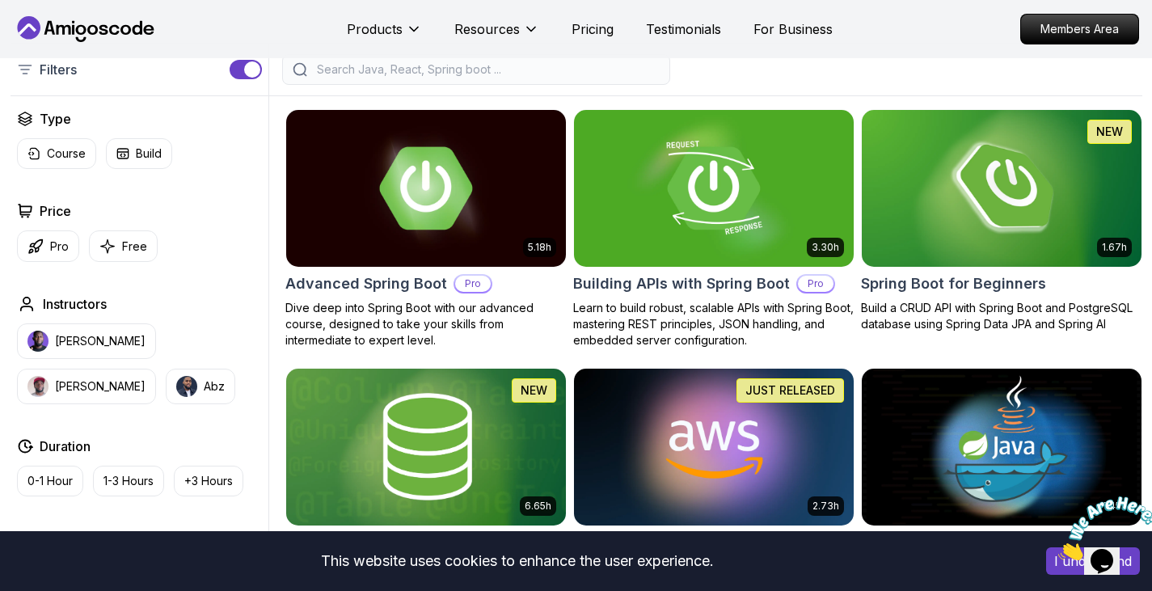
scroll to position [377, 0]
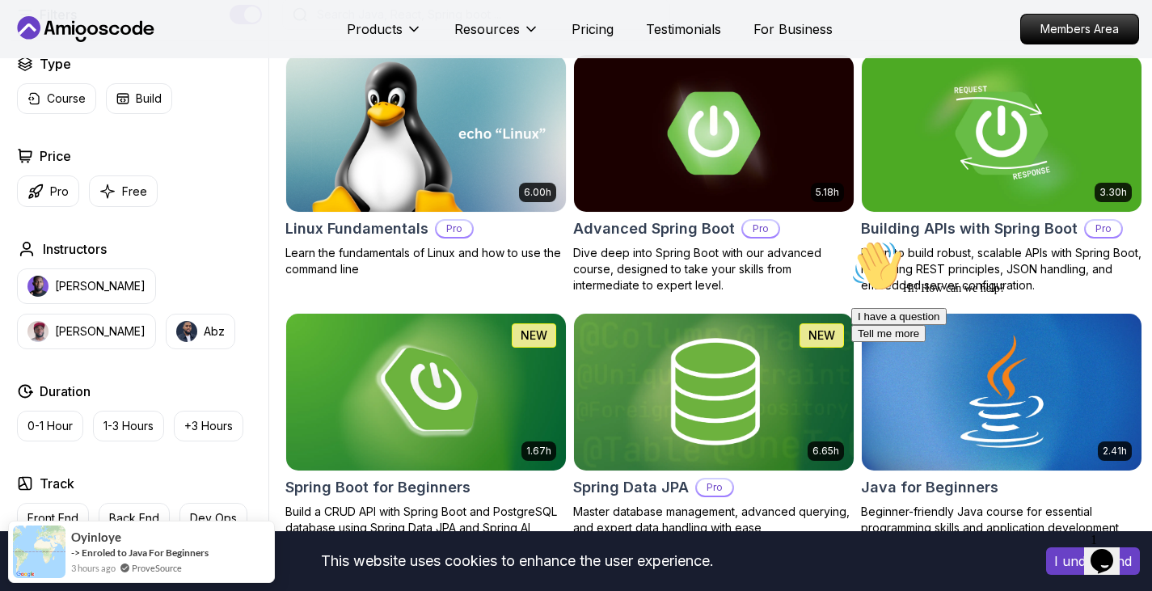
scroll to position [447, 0]
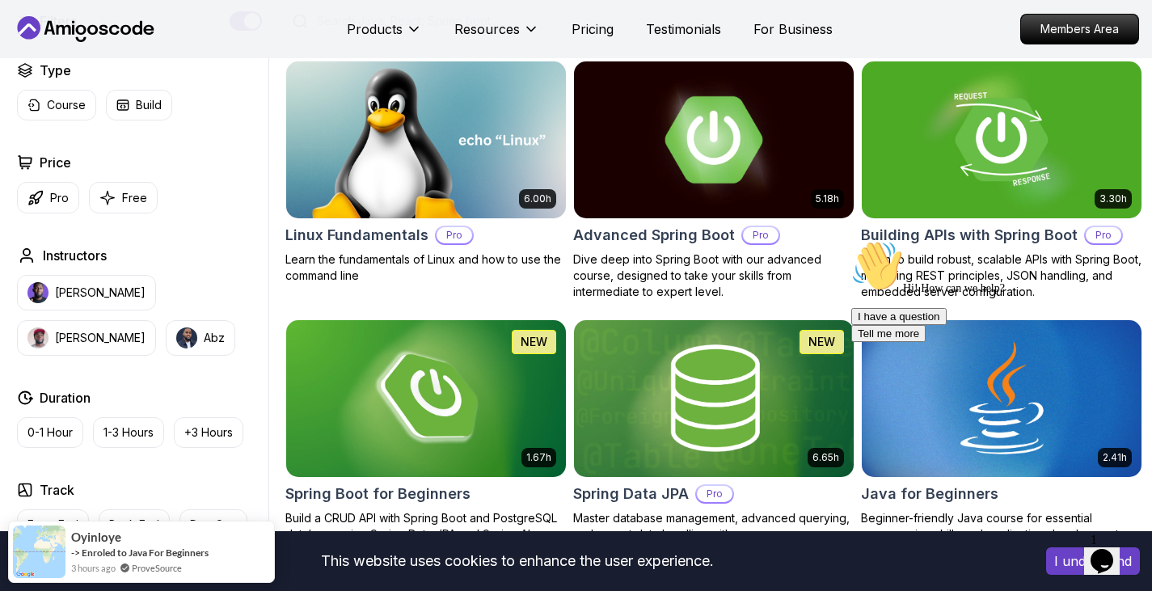
click at [667, 140] on img at bounding box center [713, 139] width 293 height 164
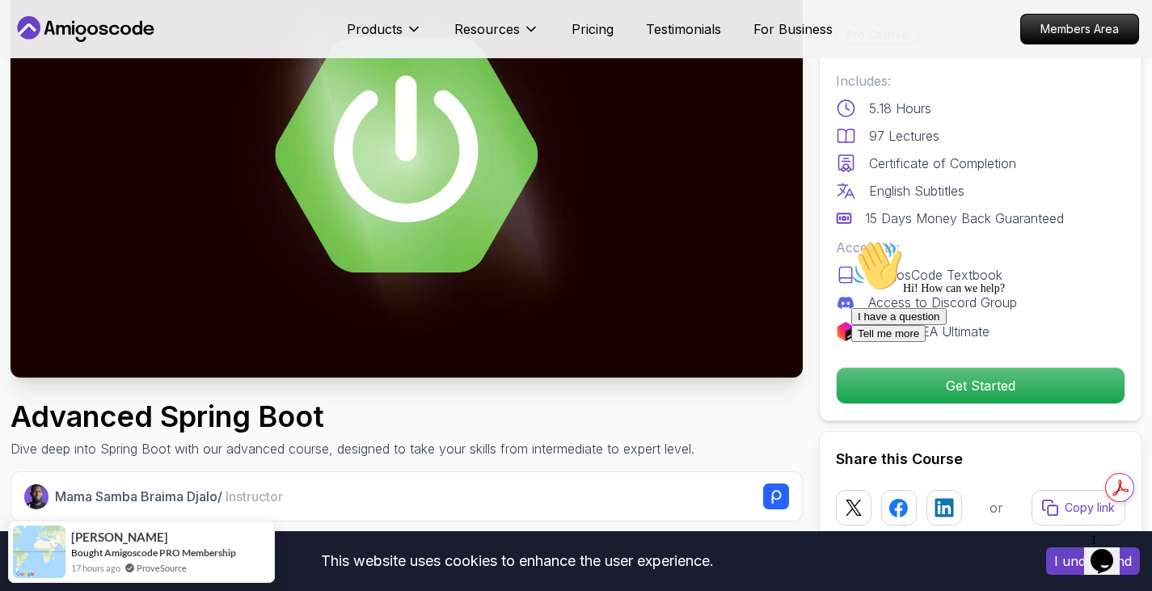
scroll to position [166, 0]
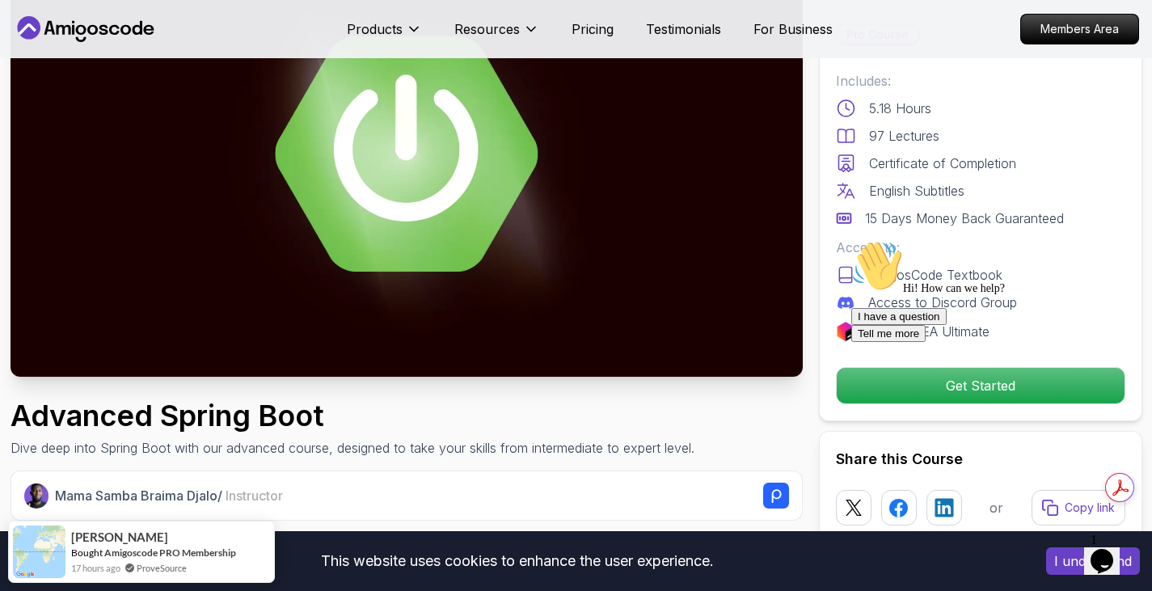
click at [851, 240] on icon "Chat attention grabber" at bounding box center [851, 240] width 0 height 0
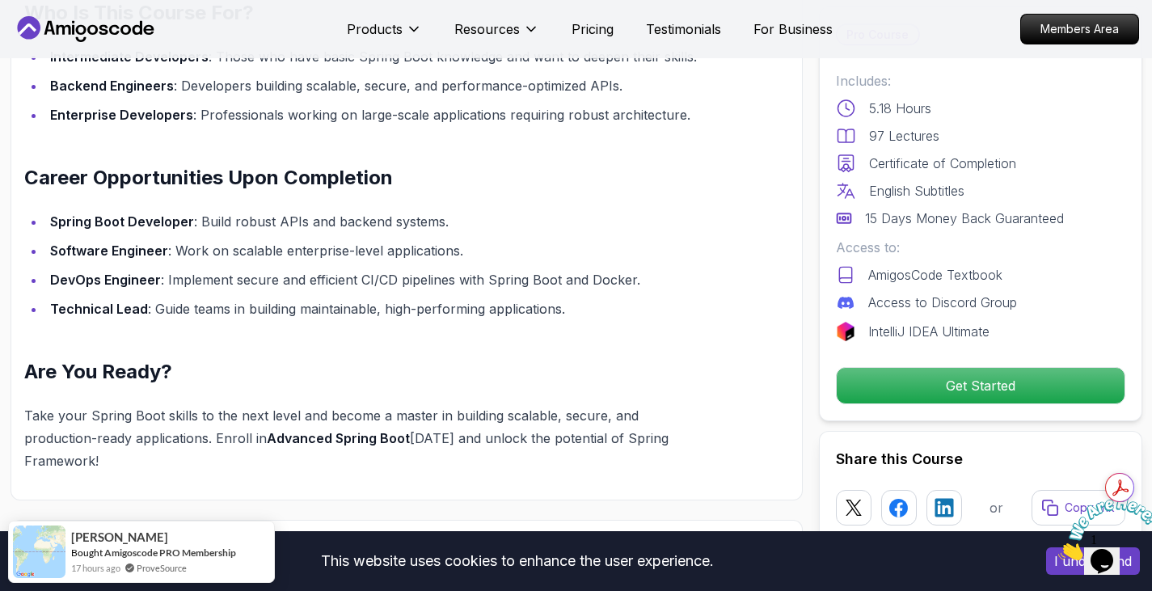
scroll to position [1651, 0]
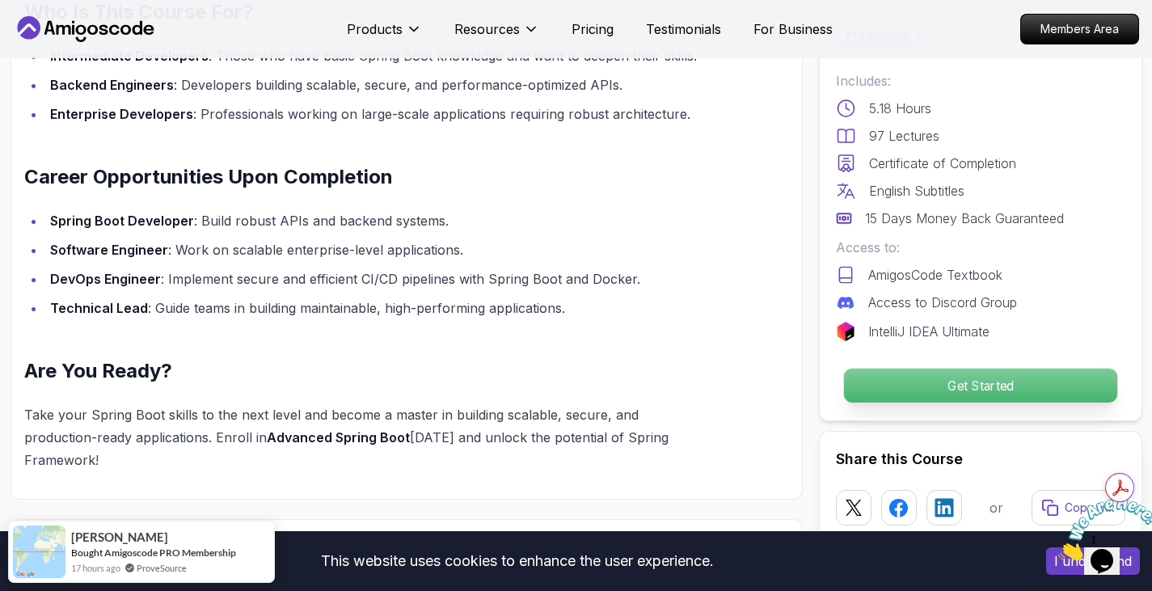
click at [982, 388] on p "Get Started" at bounding box center [979, 386] width 273 height 34
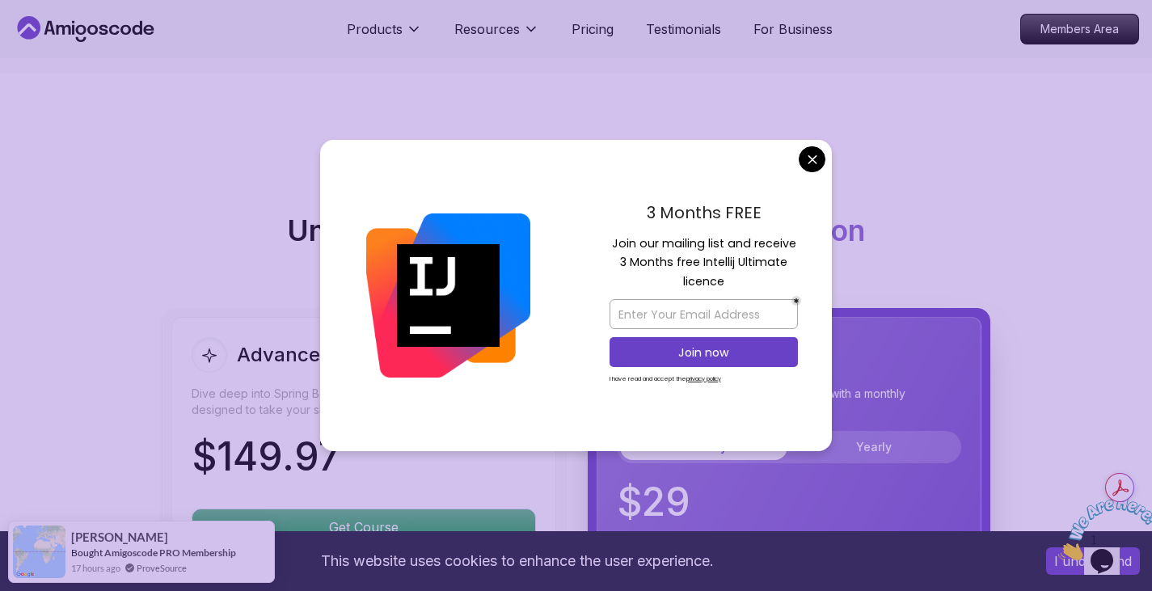
scroll to position [3412, 0]
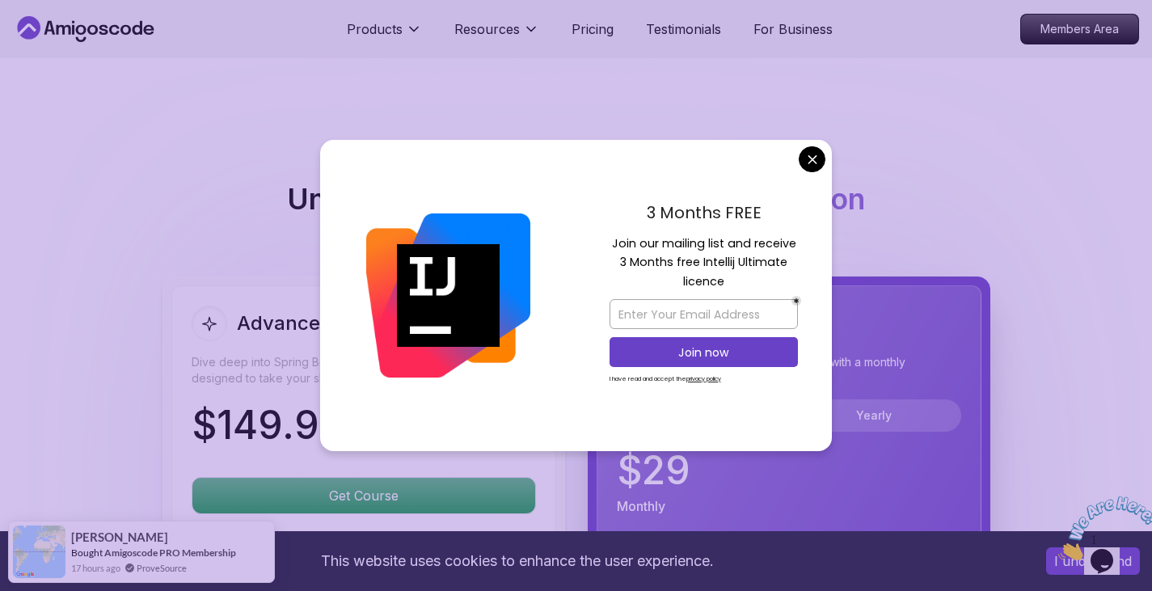
click at [801, 169] on div "3 Months FREE Join our mailing list and receive 3 Months free Intellij Ultimate…" at bounding box center [703, 296] width 256 height 312
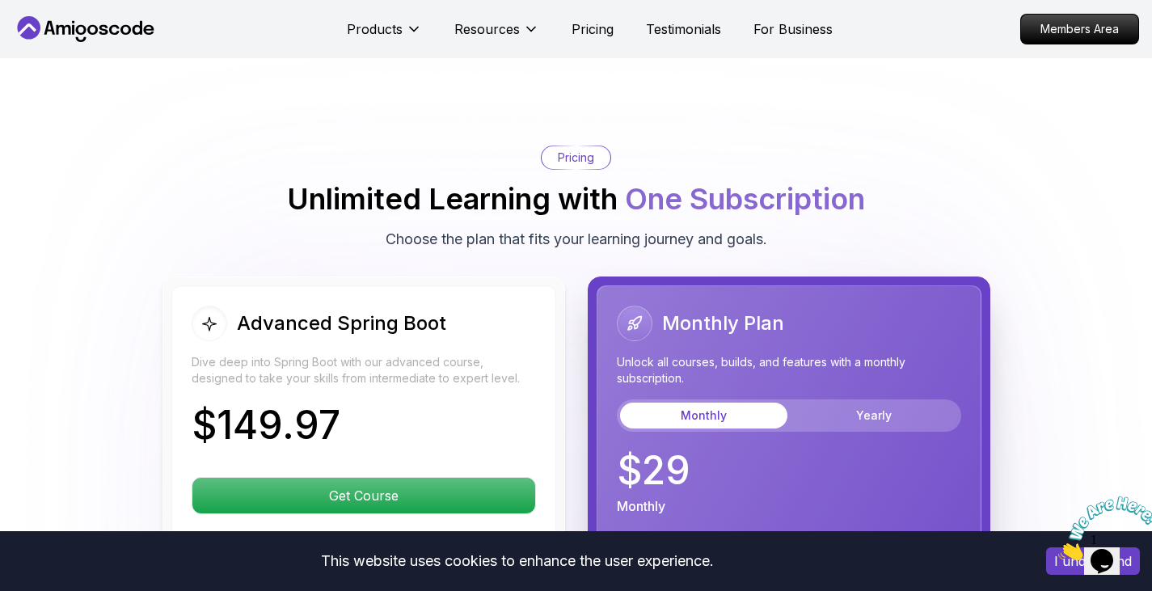
click at [807, 167] on body "This website uses cookies to enhance the user experience. I understand Products…" at bounding box center [576, 230] width 1152 height 7284
